Goal: Task Accomplishment & Management: Use online tool/utility

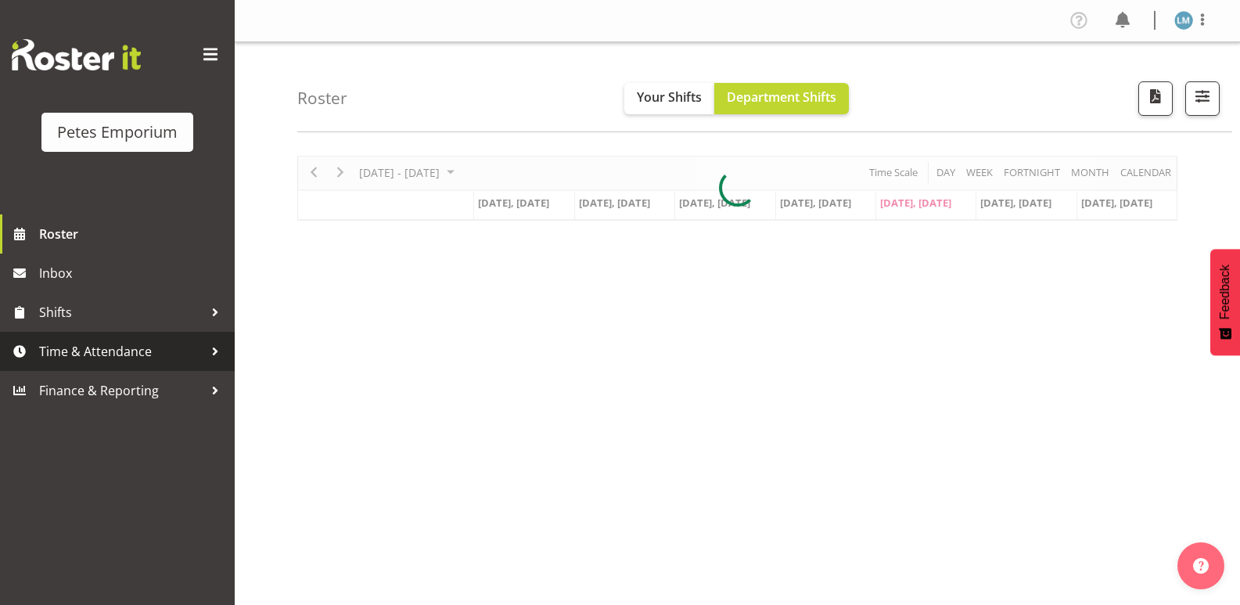
click at [106, 350] on span "Time & Attendance" at bounding box center [121, 351] width 164 height 23
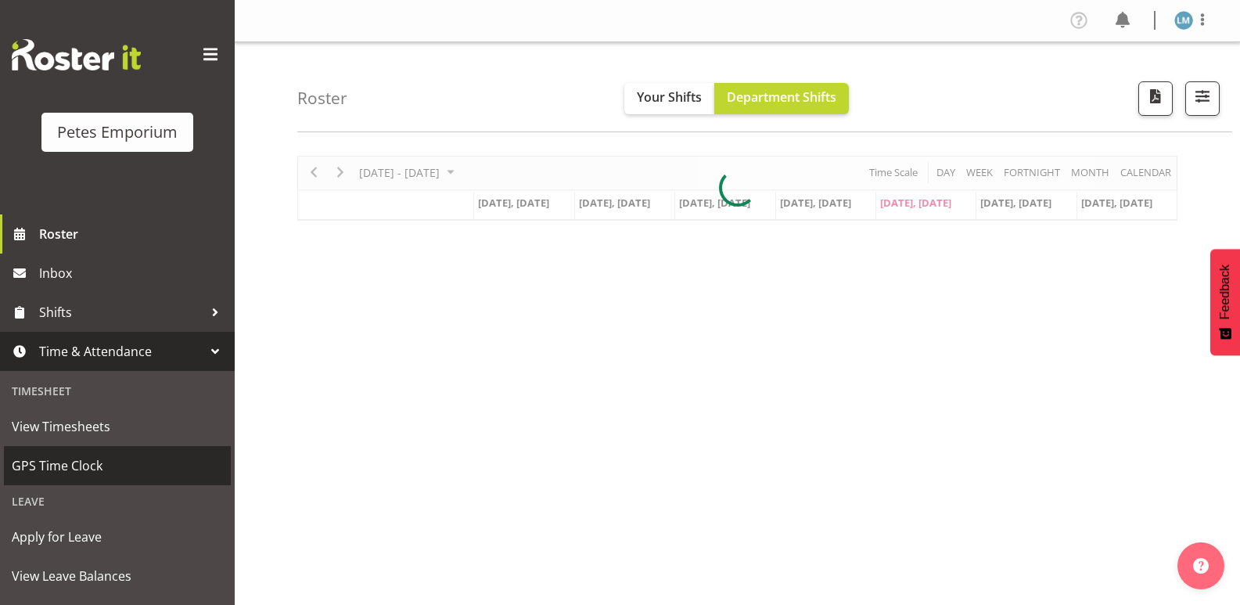
click at [83, 461] on span "GPS Time Clock" at bounding box center [117, 465] width 211 height 23
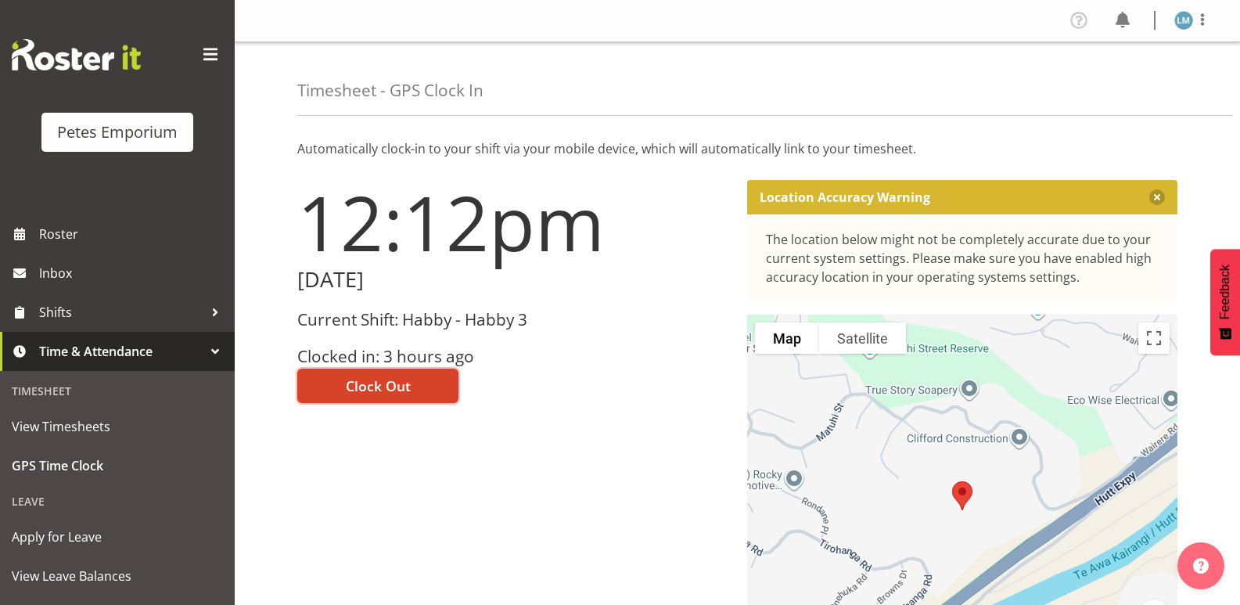
click at [375, 382] on span "Clock Out" at bounding box center [378, 386] width 65 height 20
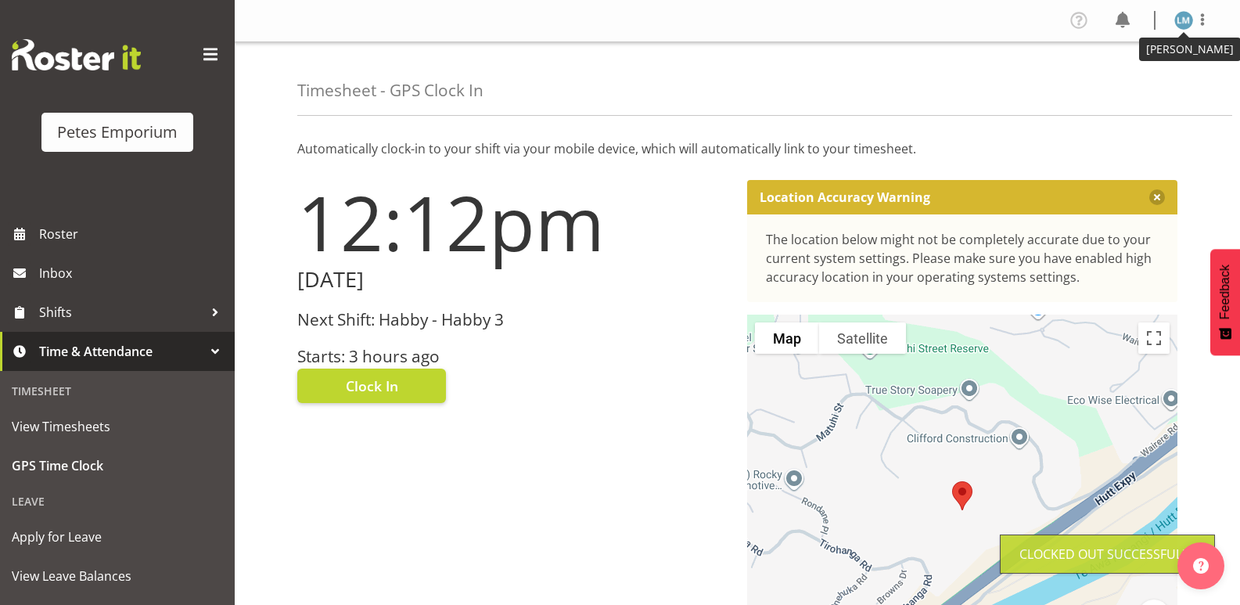
click at [1185, 18] on img at bounding box center [1183, 20] width 19 height 19
click at [1112, 82] on link "Log Out" at bounding box center [1137, 82] width 150 height 28
